Goal: Obtain resource: Download file/media

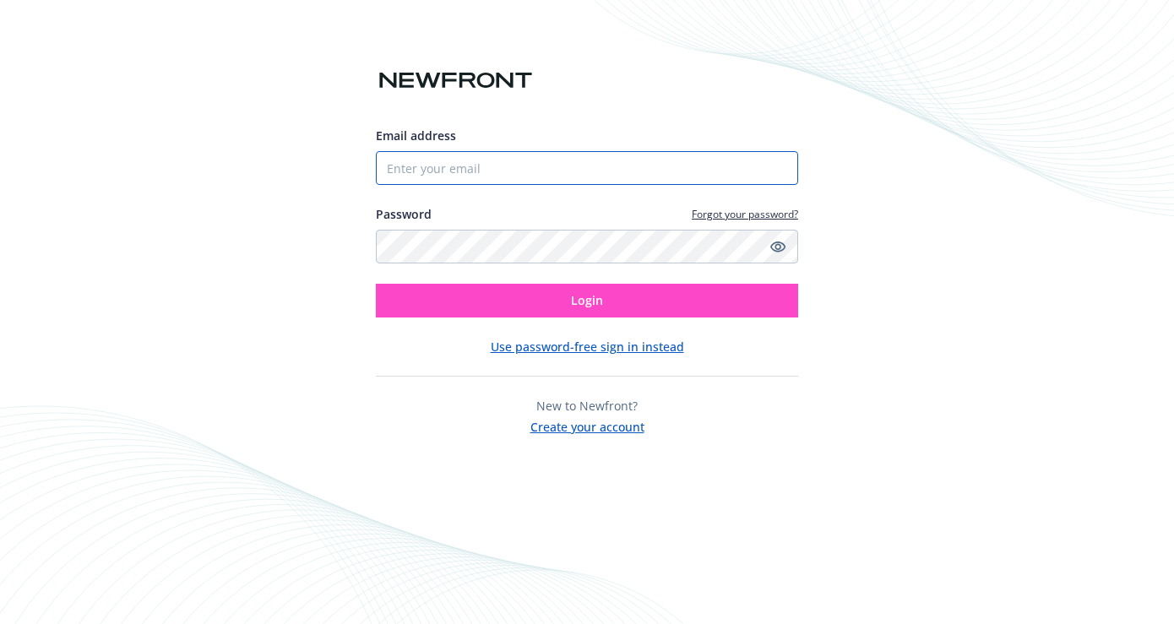
type input "[PERSON_NAME][EMAIL_ADDRESS][PERSON_NAME][DOMAIN_NAME]"
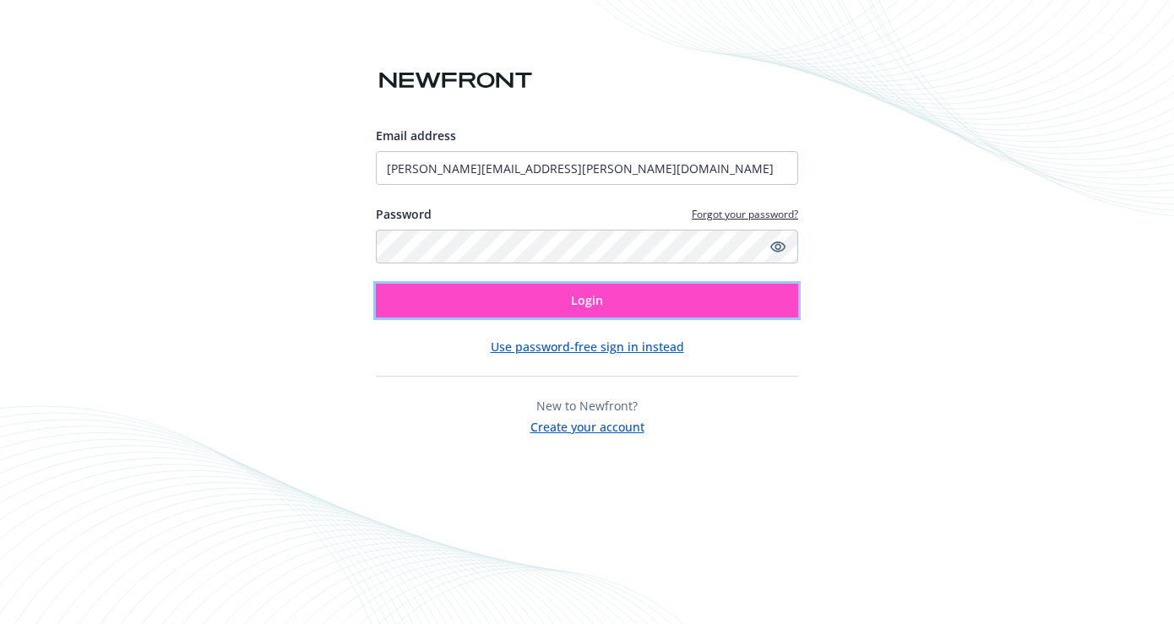
click at [465, 307] on button "Login" at bounding box center [587, 301] width 422 height 34
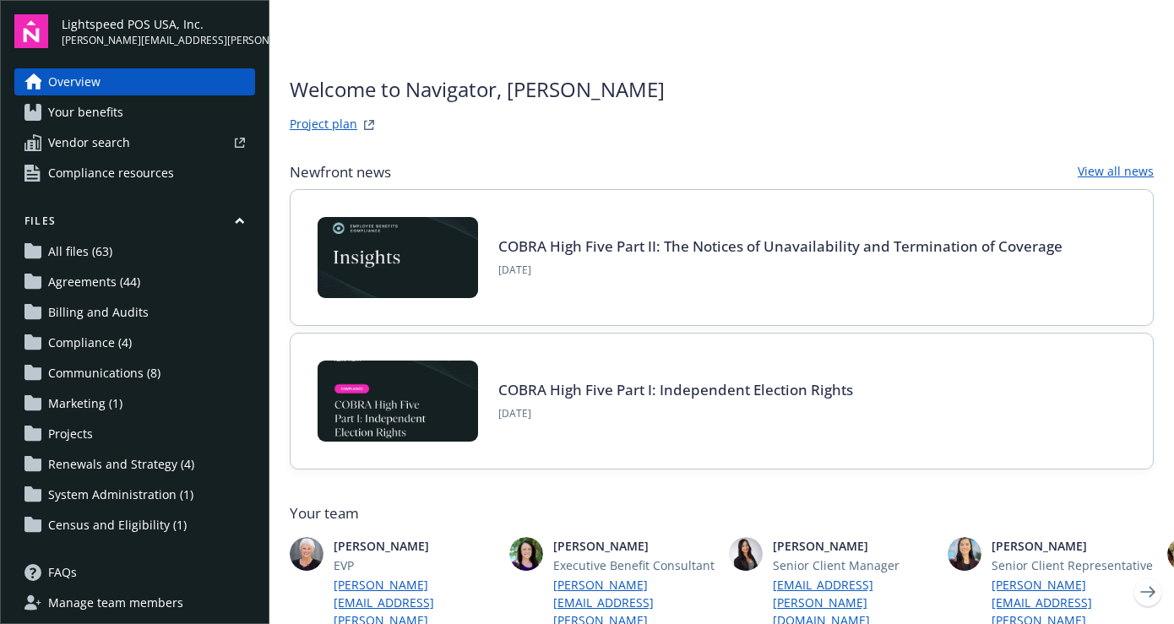
click at [95, 281] on span "Agreements (44)" at bounding box center [94, 282] width 92 height 27
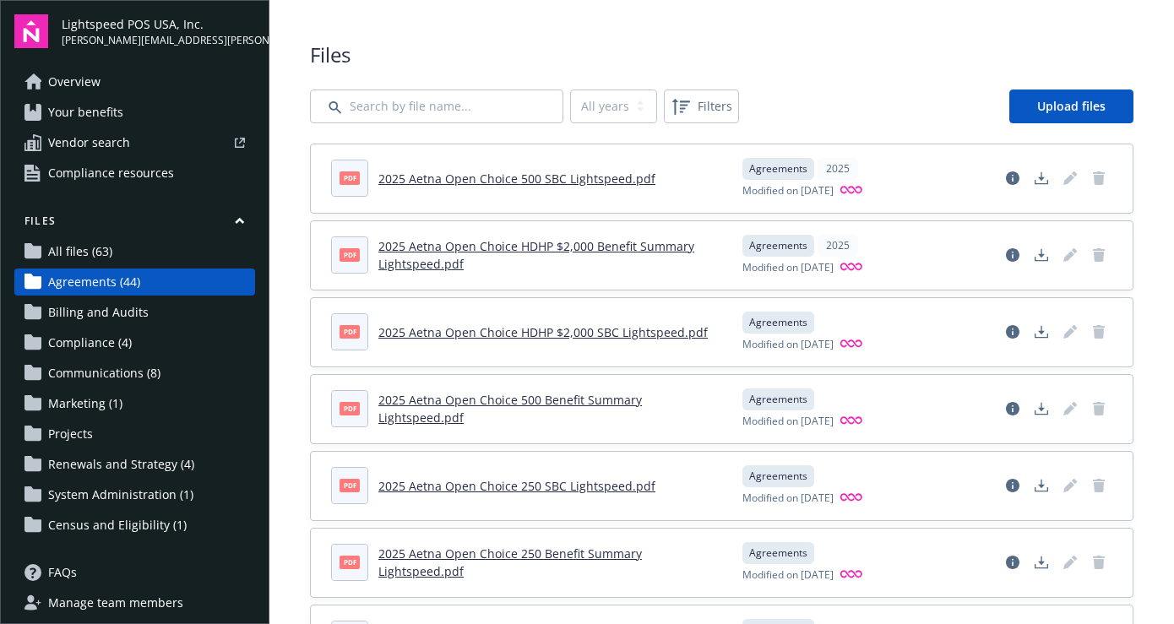
click at [558, 177] on link "2025 Aetna Open Choice 500 SBC Lightspeed.pdf" at bounding box center [516, 179] width 277 height 16
click at [105, 342] on span "Compliance (4)" at bounding box center [90, 342] width 84 height 27
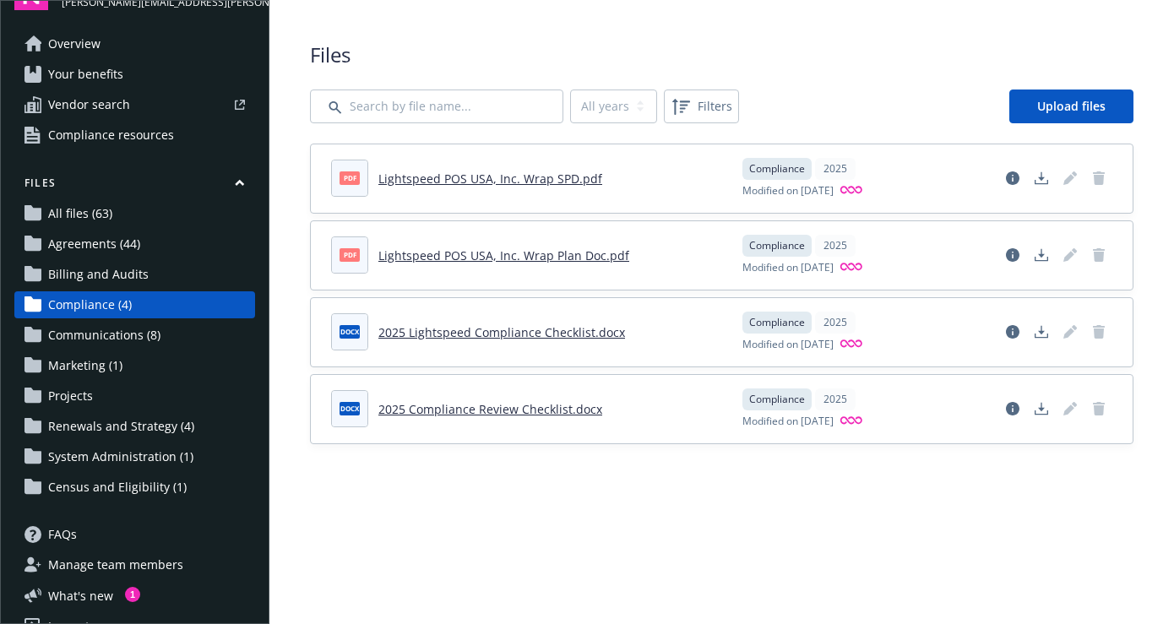
scroll to position [68, 0]
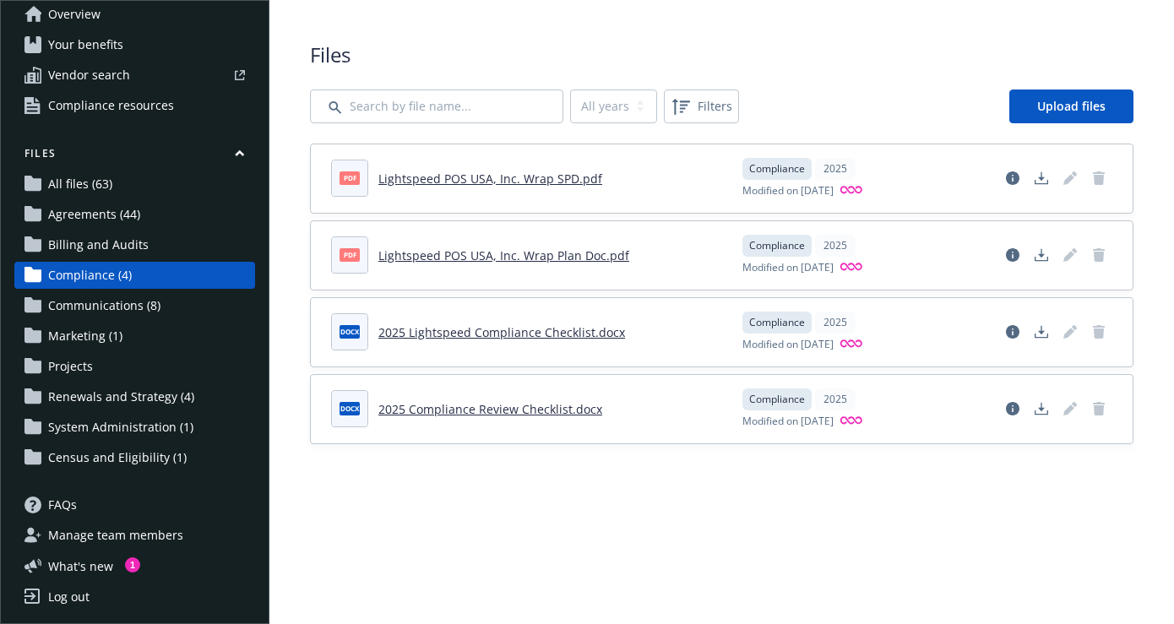
click at [76, 185] on span "All files (63)" at bounding box center [80, 184] width 64 height 27
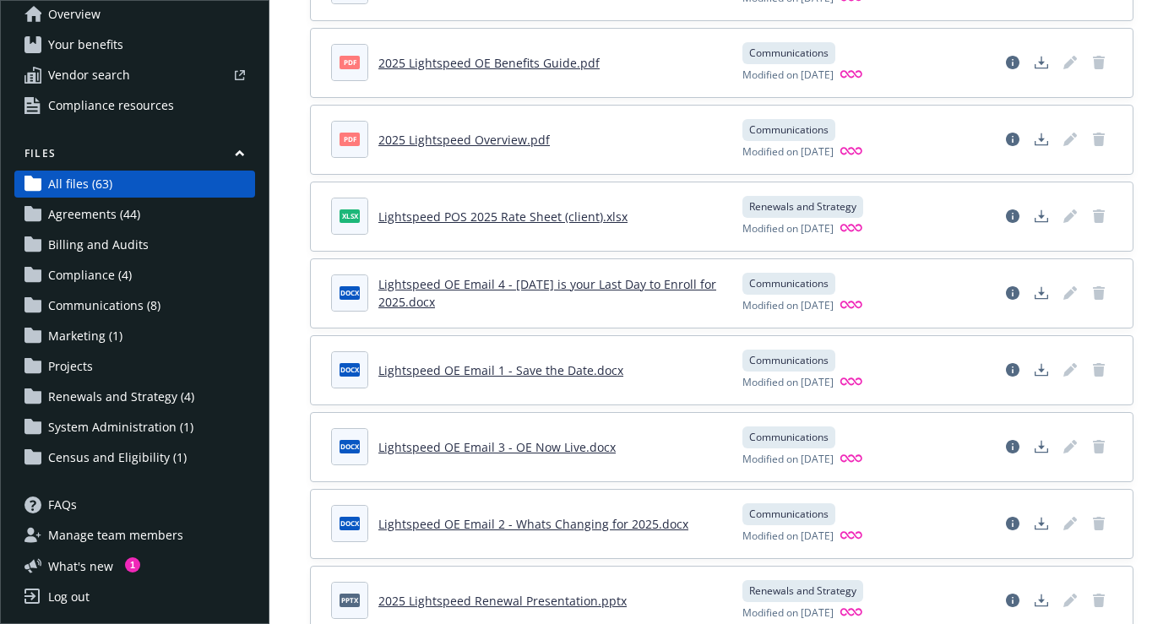
scroll to position [4346, 0]
